Goal: Task Accomplishment & Management: Use online tool/utility

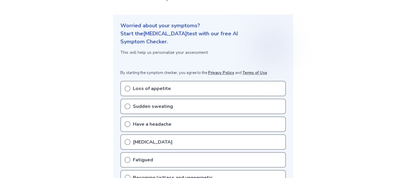
scroll to position [56, 0]
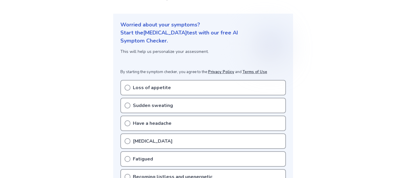
click at [214, 83] on div "Loss of appetite" at bounding box center [204, 87] width 166 height 15
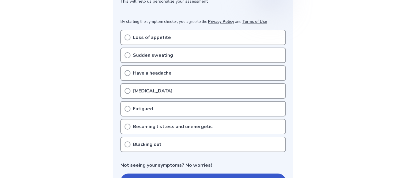
scroll to position [107, 0]
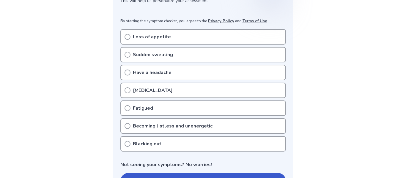
click at [126, 91] on icon at bounding box center [128, 90] width 6 height 6
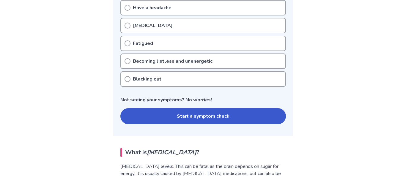
scroll to position [176, 0]
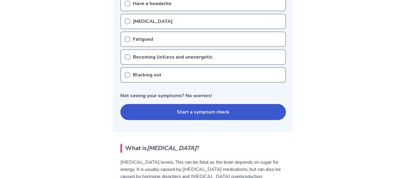
click at [155, 115] on button "Start a symptom check" at bounding box center [204, 112] width 166 height 16
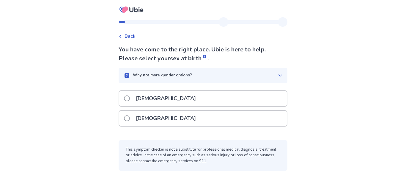
click at [155, 115] on p "Female" at bounding box center [165, 118] width 67 height 15
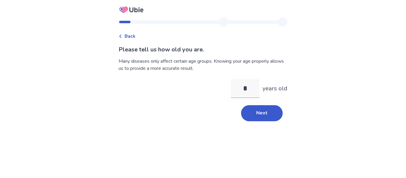
type input "**"
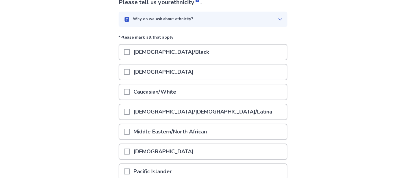
scroll to position [49, 0]
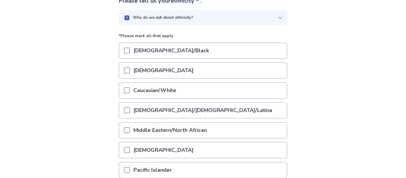
click at [203, 115] on div "Hispanic/Latino/Latina" at bounding box center [203, 110] width 168 height 15
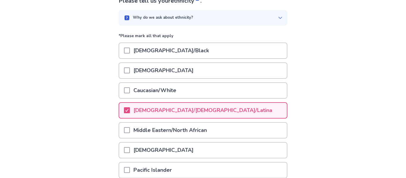
scroll to position [122, 0]
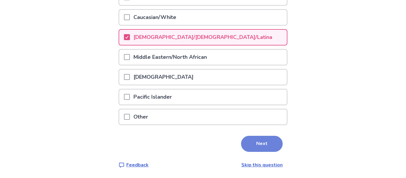
click at [258, 139] on button "Next" at bounding box center [262, 144] width 42 height 16
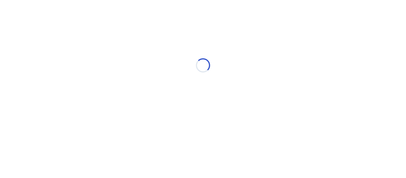
scroll to position [0, 0]
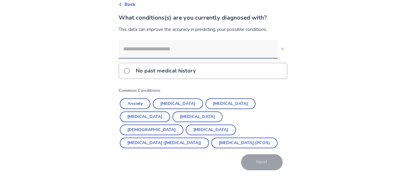
scroll to position [33, 0]
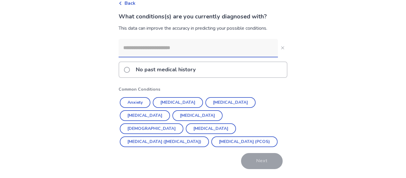
click at [228, 73] on div "No past medical history" at bounding box center [203, 69] width 168 height 15
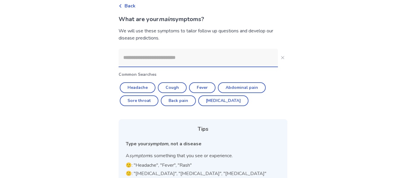
scroll to position [31, 0]
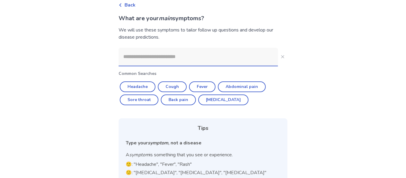
click at [186, 62] on input at bounding box center [199, 57] width 160 height 18
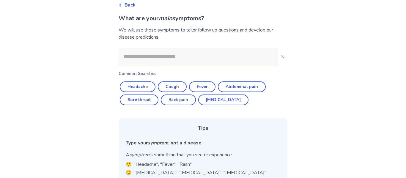
click at [186, 62] on input at bounding box center [199, 57] width 160 height 18
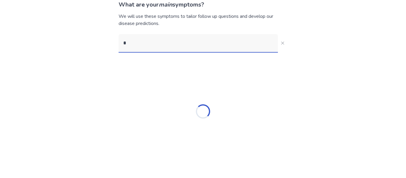
scroll to position [45, 0]
type input "*****"
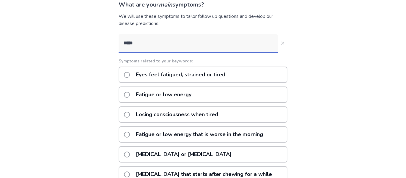
scroll to position [56, 0]
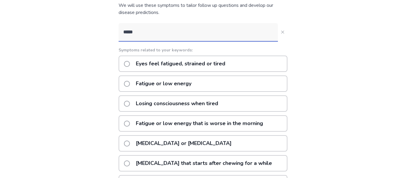
click at [188, 84] on p "Fatigue or low energy" at bounding box center [163, 83] width 63 height 15
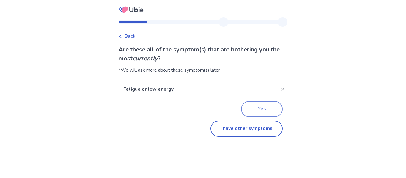
click at [245, 112] on button "Yes" at bounding box center [262, 109] width 42 height 16
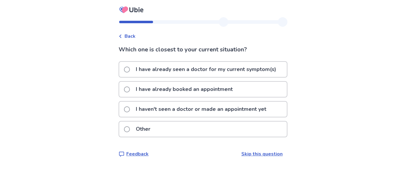
click at [221, 111] on p "I haven't seen a doctor or made an appointment yet" at bounding box center [201, 109] width 138 height 15
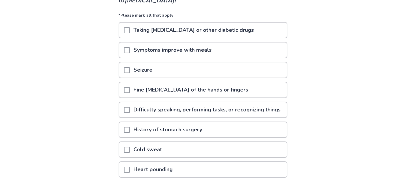
scroll to position [59, 0]
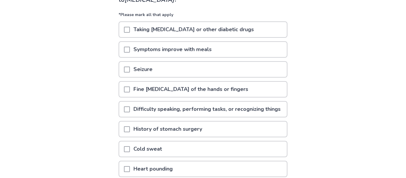
click at [130, 112] on span at bounding box center [127, 110] width 6 height 6
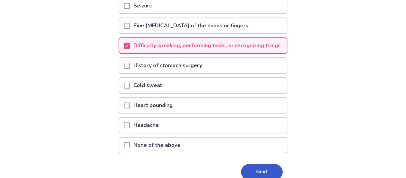
scroll to position [123, 0]
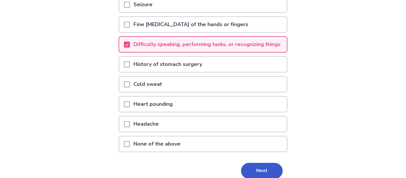
click at [128, 87] on span at bounding box center [127, 85] width 6 height 6
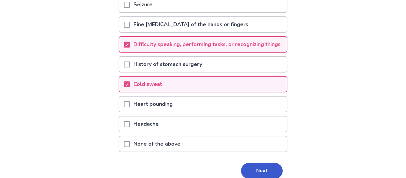
click at [128, 127] on span at bounding box center [127, 124] width 6 height 6
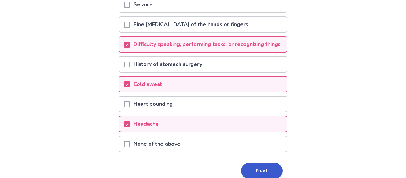
scroll to position [159, 0]
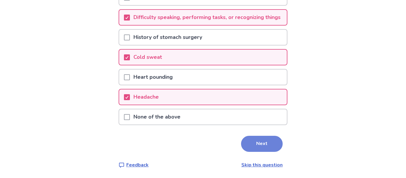
click at [259, 148] on button "Next" at bounding box center [262, 144] width 42 height 16
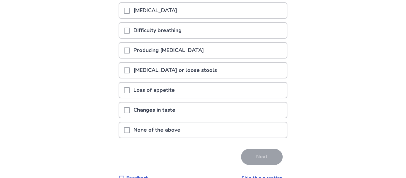
scroll to position [138, 0]
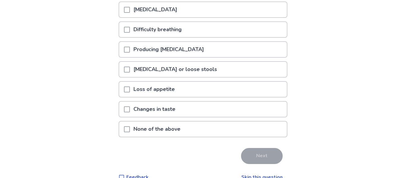
click at [194, 127] on div "None of the above" at bounding box center [203, 129] width 168 height 15
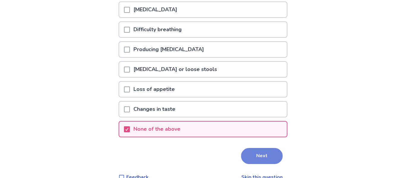
click at [247, 153] on button "Next" at bounding box center [262, 156] width 42 height 16
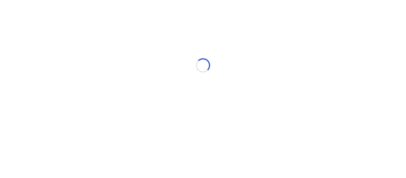
scroll to position [0, 0]
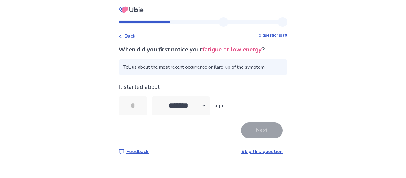
click at [191, 112] on select "******* ****** ******* ******** *******" at bounding box center [181, 105] width 58 height 19
select select "*"
click at [156, 96] on select "******* ****** ******* ******** *******" at bounding box center [181, 105] width 58 height 19
click at [141, 109] on input "tel" at bounding box center [133, 105] width 29 height 19
type input "*"
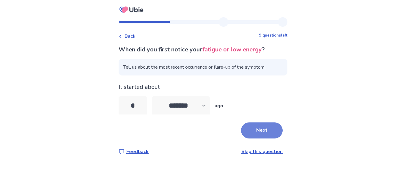
click at [258, 136] on button "Next" at bounding box center [262, 131] width 42 height 16
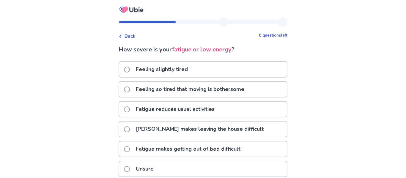
click at [151, 114] on p "Fatigue reduces usual activities" at bounding box center [175, 109] width 86 height 15
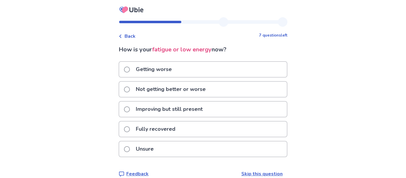
click at [122, 36] on icon at bounding box center [121, 37] width 4 height 4
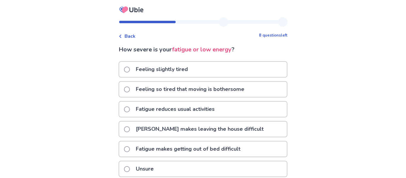
scroll to position [29, 0]
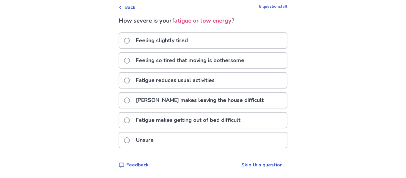
click at [147, 83] on p "Fatigue reduces usual activities" at bounding box center [175, 80] width 86 height 15
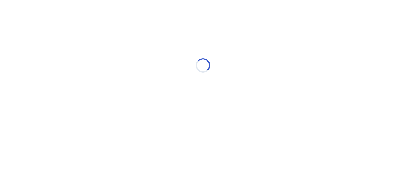
scroll to position [0, 0]
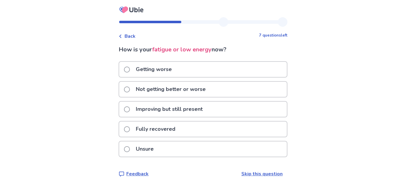
click at [137, 86] on p "Not getting better or worse" at bounding box center [170, 89] width 77 height 15
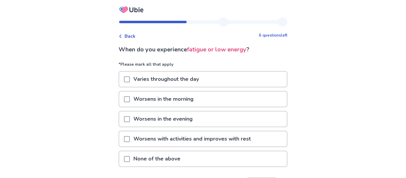
click at [154, 95] on p "Worsens in the morning" at bounding box center [163, 99] width 67 height 15
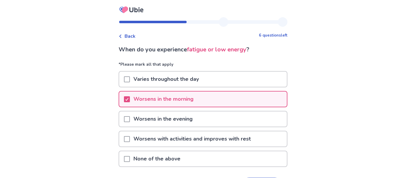
scroll to position [21, 0]
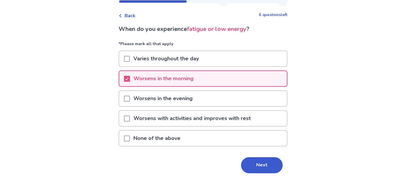
click at [191, 121] on p "Worsens with activities and improves with rest" at bounding box center [192, 118] width 125 height 15
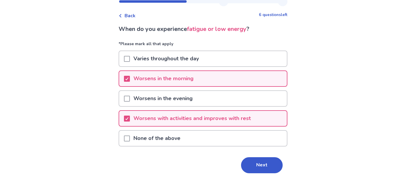
click at [238, 56] on div "Varies throughout the day" at bounding box center [203, 58] width 168 height 15
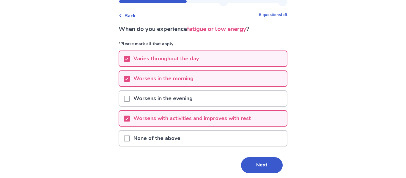
click at [238, 56] on div "Varies throughout the day" at bounding box center [203, 58] width 168 height 15
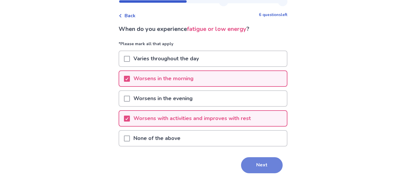
click at [254, 169] on button "Next" at bounding box center [262, 165] width 42 height 16
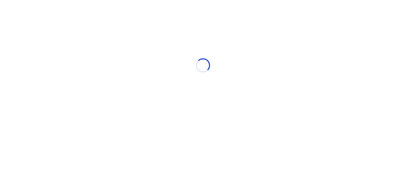
scroll to position [0, 0]
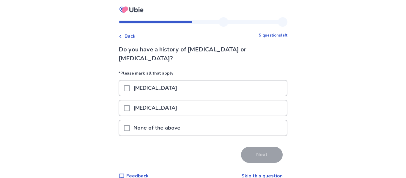
click at [210, 121] on div "None of the above" at bounding box center [203, 128] width 168 height 15
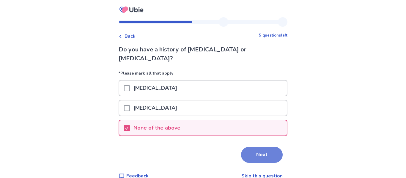
click at [263, 147] on button "Next" at bounding box center [262, 155] width 42 height 16
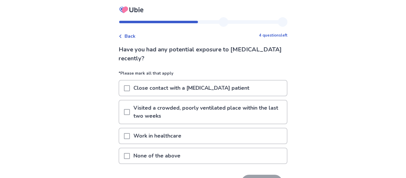
scroll to position [5, 0]
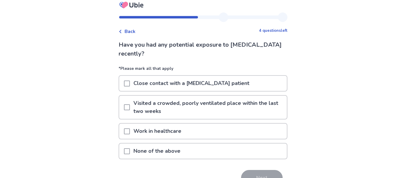
click at [196, 142] on div "Work in healthcare" at bounding box center [203, 133] width 169 height 20
click at [196, 144] on div "None of the above" at bounding box center [203, 151] width 168 height 15
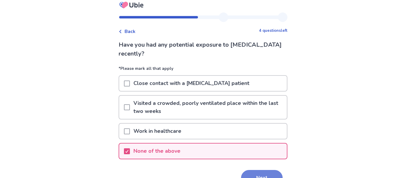
click at [260, 174] on button "Next" at bounding box center [262, 178] width 42 height 16
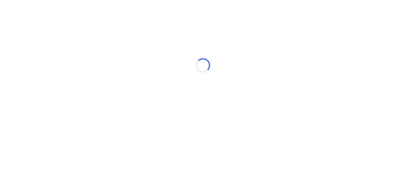
scroll to position [0, 0]
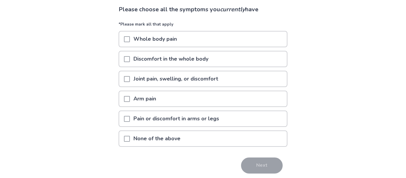
scroll to position [42, 0]
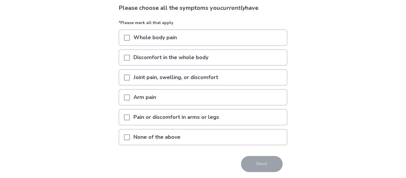
click at [224, 133] on div "None of the above" at bounding box center [203, 137] width 168 height 15
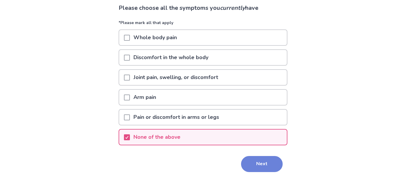
click at [250, 159] on button "Next" at bounding box center [262, 164] width 42 height 16
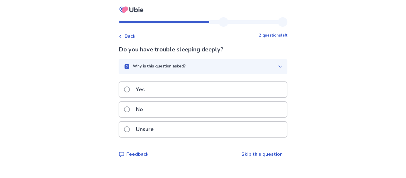
click at [175, 88] on div "Yes" at bounding box center [203, 89] width 168 height 15
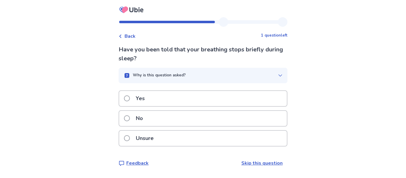
click at [246, 138] on div "Unsure" at bounding box center [203, 138] width 168 height 15
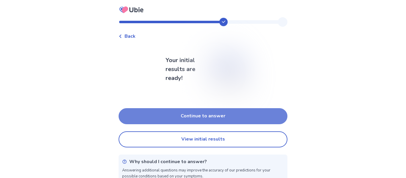
click at [216, 120] on button "Continue to answer" at bounding box center [203, 116] width 169 height 16
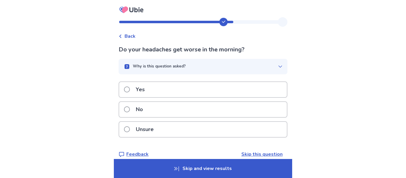
click at [207, 90] on div "Yes" at bounding box center [203, 89] width 168 height 15
click at [217, 88] on div "Yes" at bounding box center [203, 89] width 168 height 15
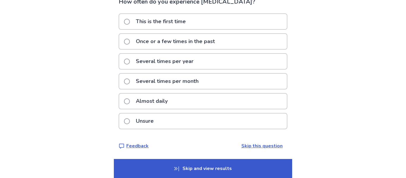
scroll to position [52, 0]
click at [193, 107] on div "Almost daily" at bounding box center [203, 101] width 168 height 15
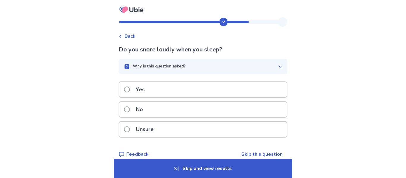
click at [173, 128] on div "Unsure" at bounding box center [203, 129] width 168 height 15
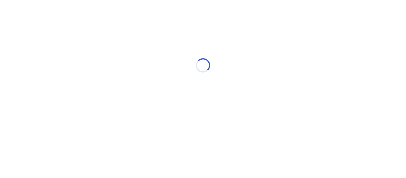
select select "*"
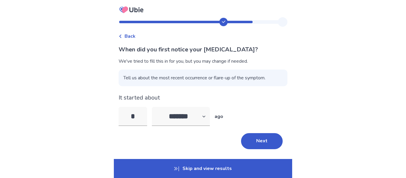
click at [231, 165] on p "Skip and view results" at bounding box center [203, 168] width 179 height 19
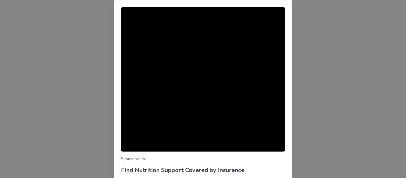
scroll to position [69, 0]
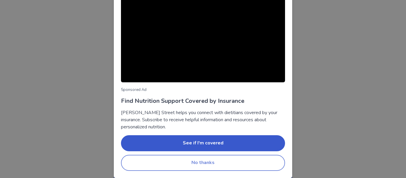
click at [234, 165] on button "No thanks" at bounding box center [203, 163] width 164 height 16
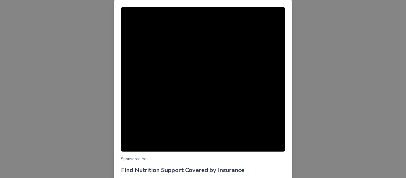
scroll to position [69, 0]
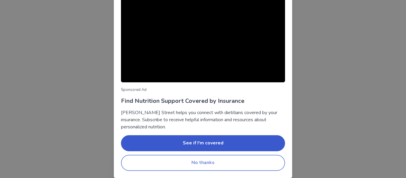
click at [232, 170] on button "No thanks" at bounding box center [203, 163] width 164 height 16
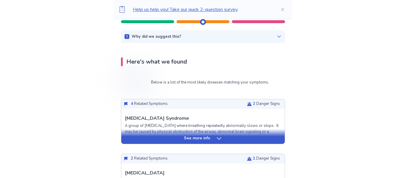
scroll to position [92, 0]
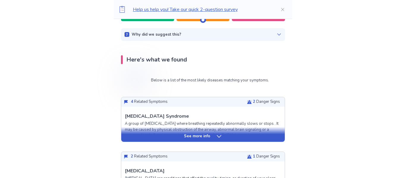
click at [229, 134] on div "See more info" at bounding box center [203, 137] width 164 height 6
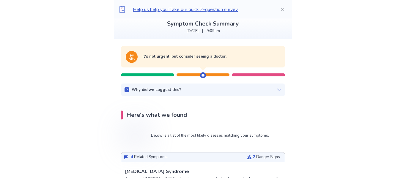
scroll to position [41, 0]
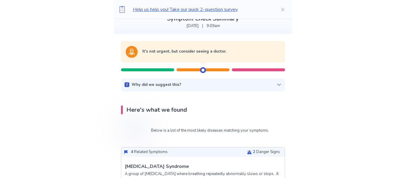
click at [256, 68] on div at bounding box center [258, 69] width 53 height 3
click at [152, 79] on div "Why did we suggest this? This suggestion is based on the severity level of a fe…" at bounding box center [203, 85] width 164 height 13
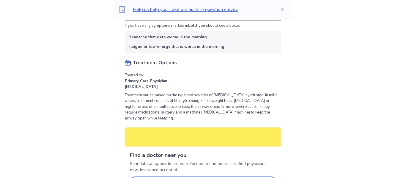
scroll to position [373, 0]
